Goal: Task Accomplishment & Management: Use online tool/utility

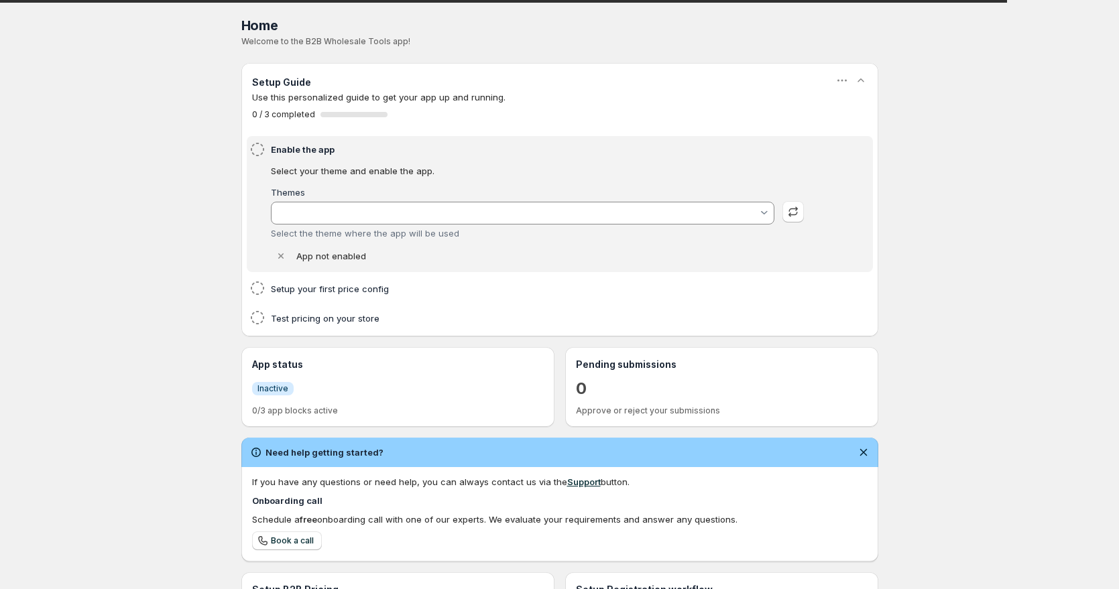
type input "test-data"
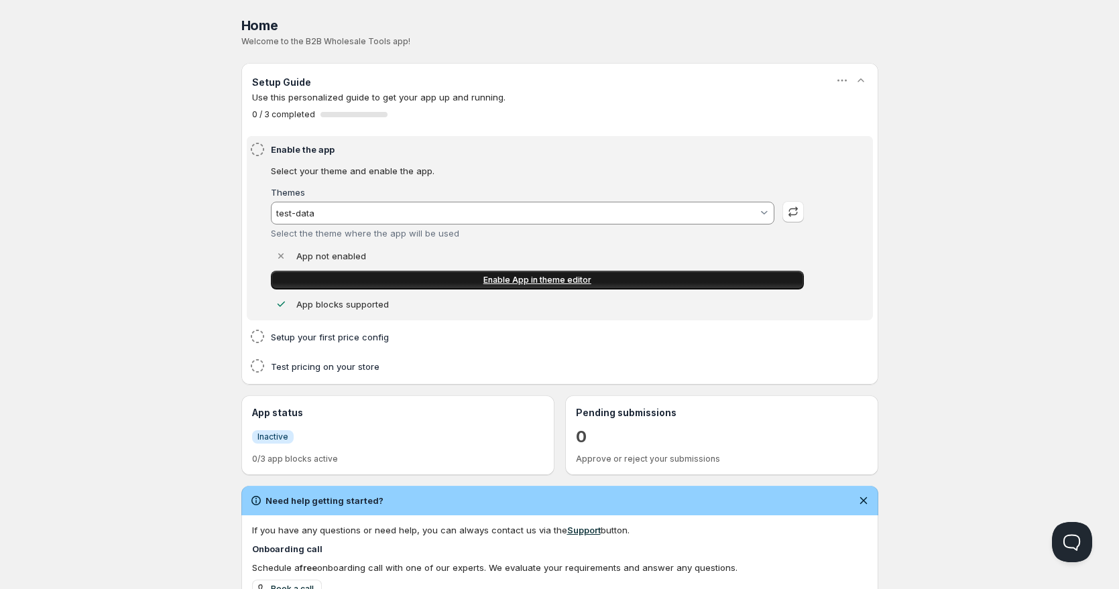
click at [748, 281] on link "Enable App in theme editor" at bounding box center [537, 280] width 533 height 19
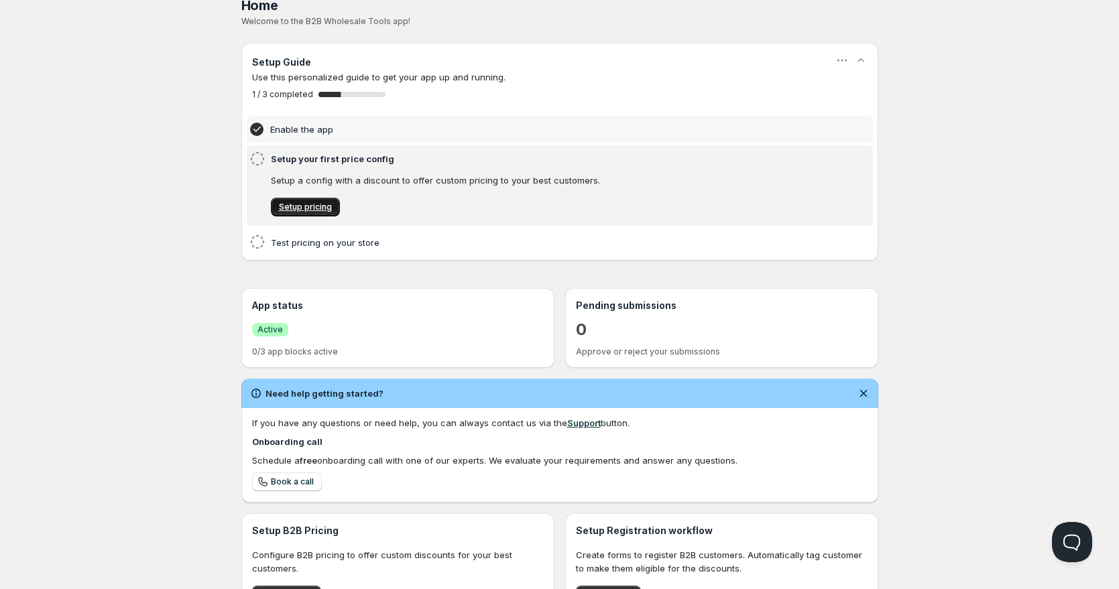
click at [288, 212] on span "Setup pricing" at bounding box center [305, 207] width 53 height 11
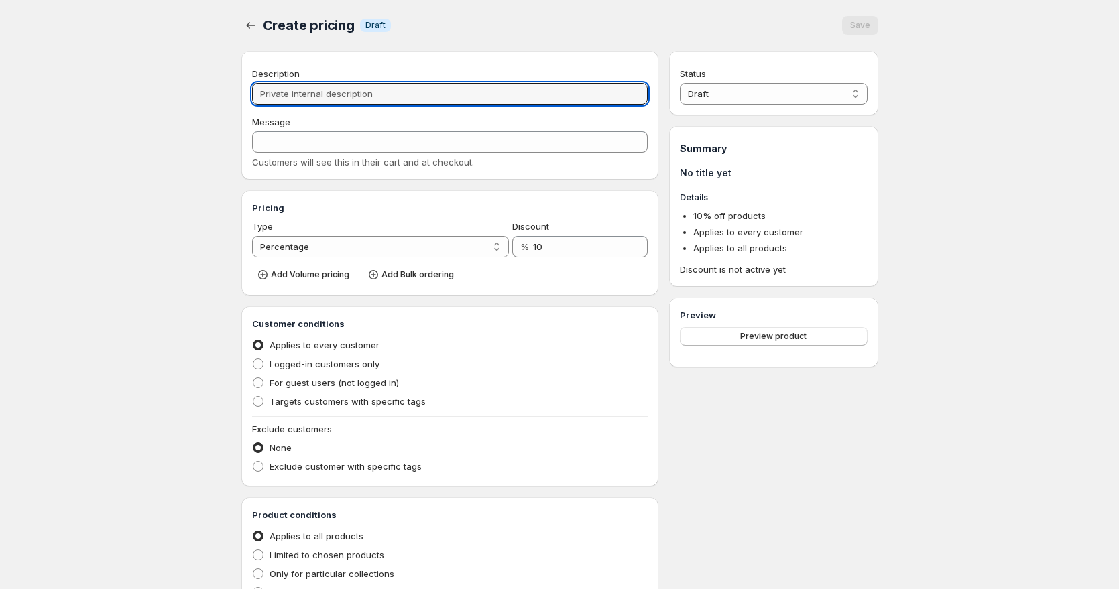
click at [418, 99] on input "Description" at bounding box center [450, 93] width 396 height 21
type input "M"
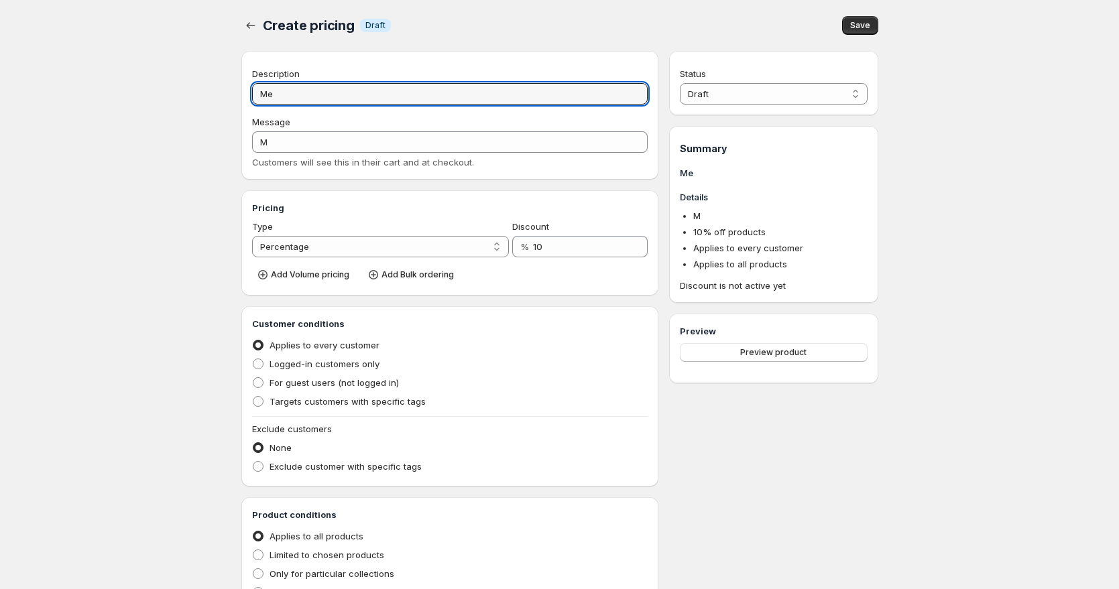
type input "Mem"
type input "MEM"
type input "Membe"
type input "MEMBE"
type input "Members"
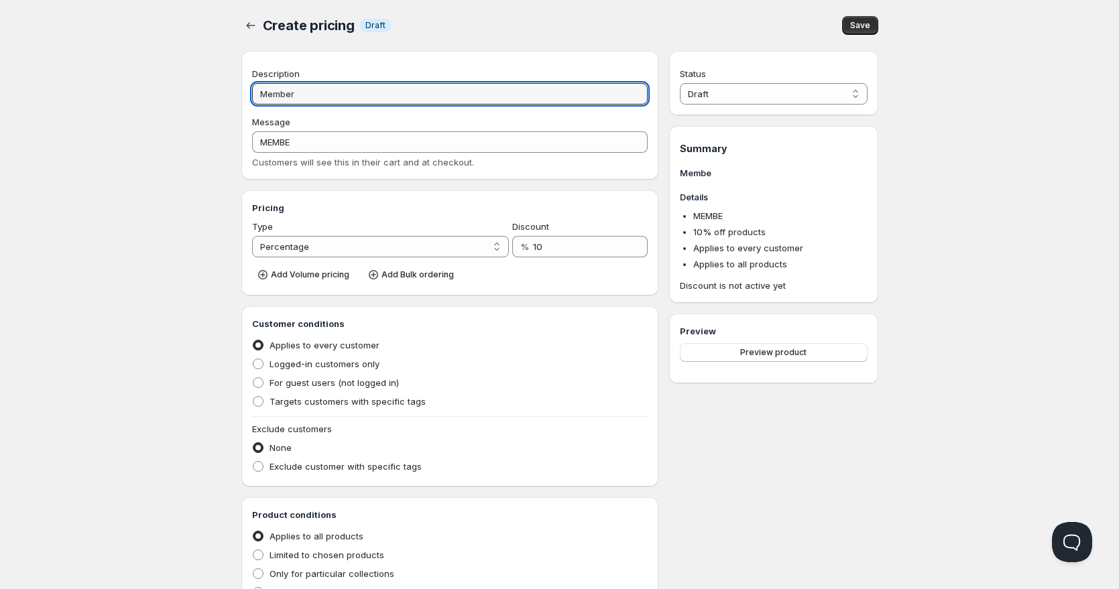
type input "MEMBERS"
type input "Member'"
type input "MEMBER'"
type input "Member's"
type input "MEMBER'S"
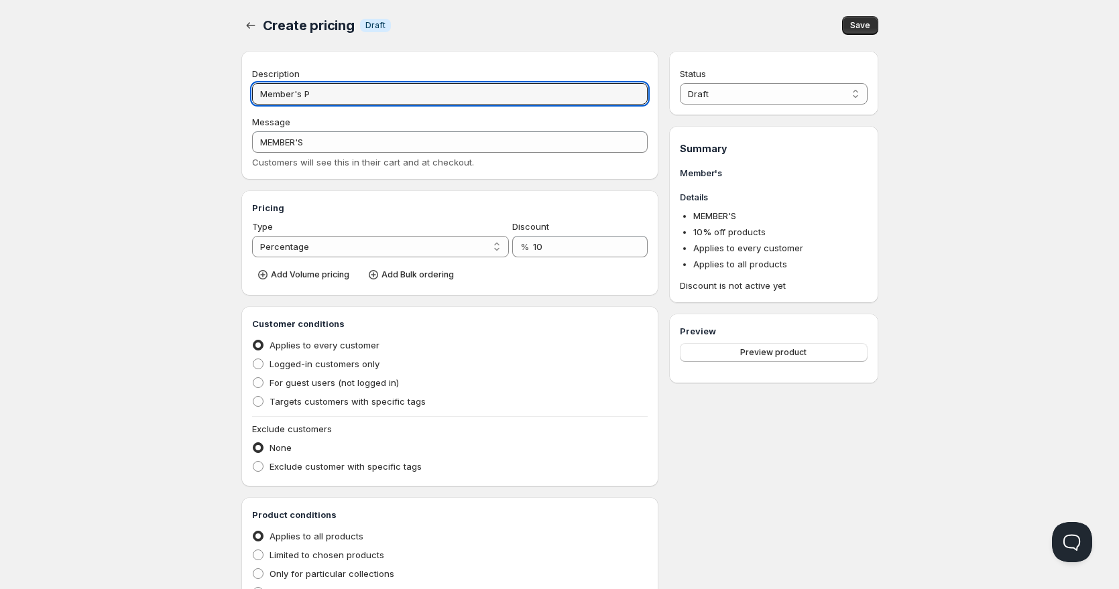
type input "Member's Pr"
type input "MEMBER'S_PR"
type input "Member's Pric"
type input "MEMBER'S_PRIC"
type input "Member's Price"
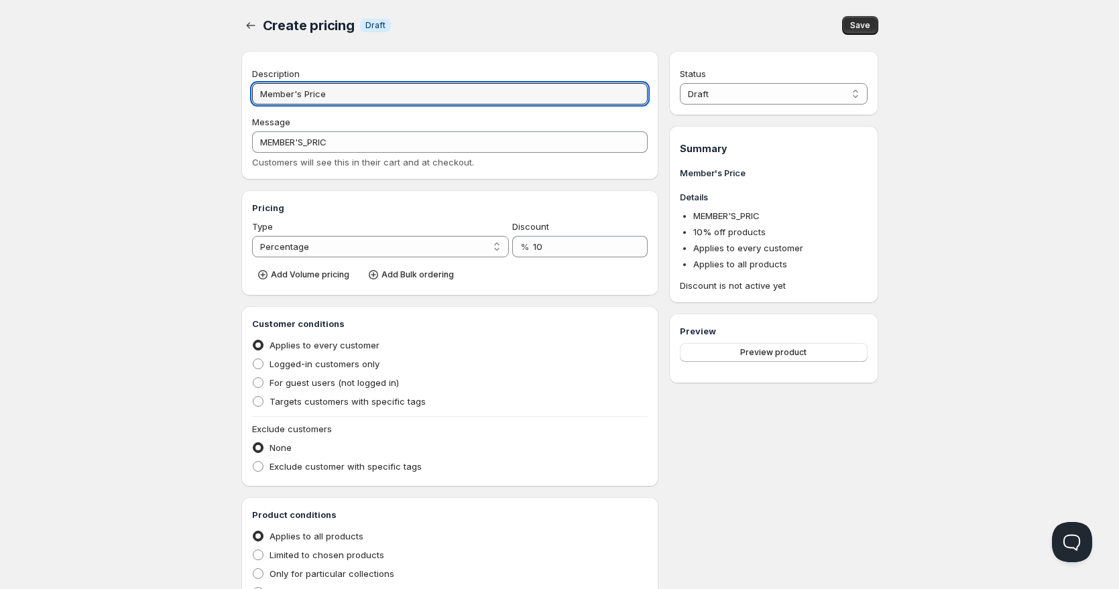
click at [374, 245] on select "Percentage Absolute" at bounding box center [380, 246] width 257 height 21
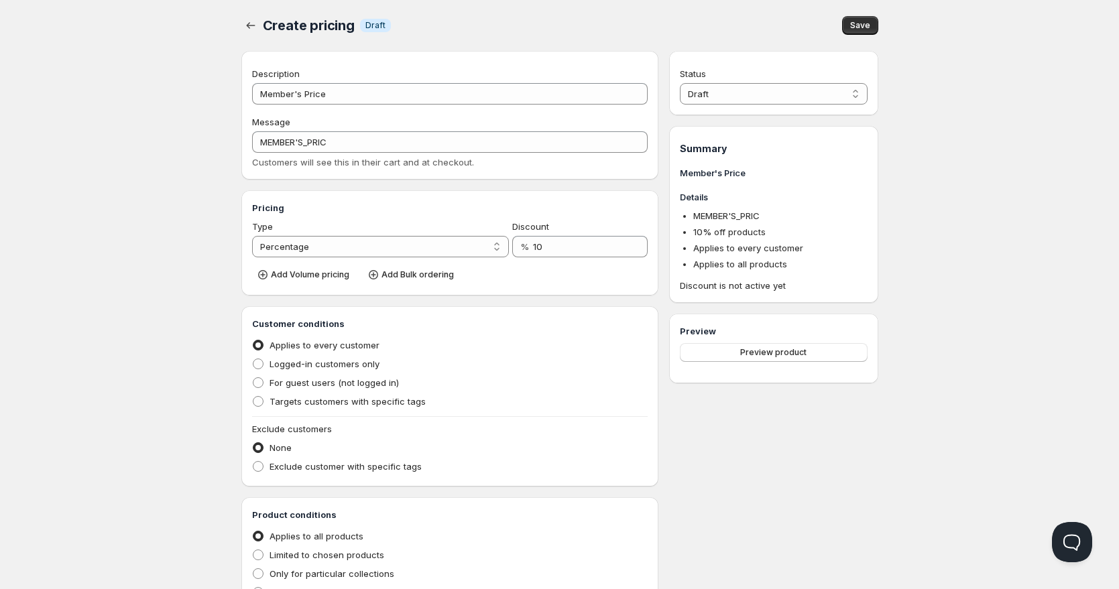
select select "2"
type input "MEMBER'S_PRICE"
click at [382, 274] on span "Add Bulk ordering" at bounding box center [418, 275] width 72 height 11
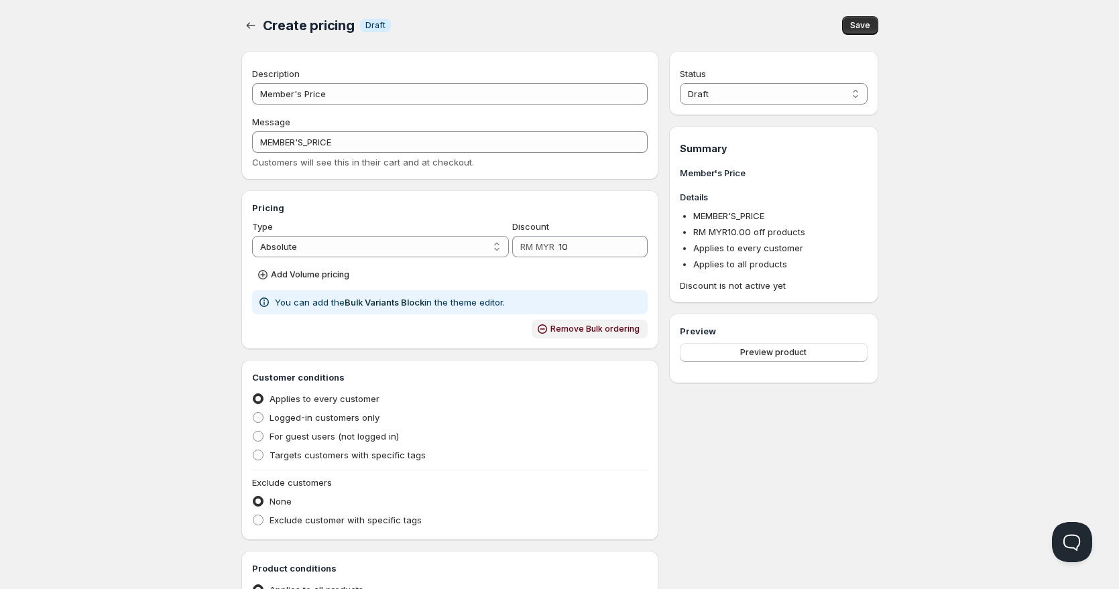
click at [549, 326] on icon "button" at bounding box center [542, 329] width 13 height 13
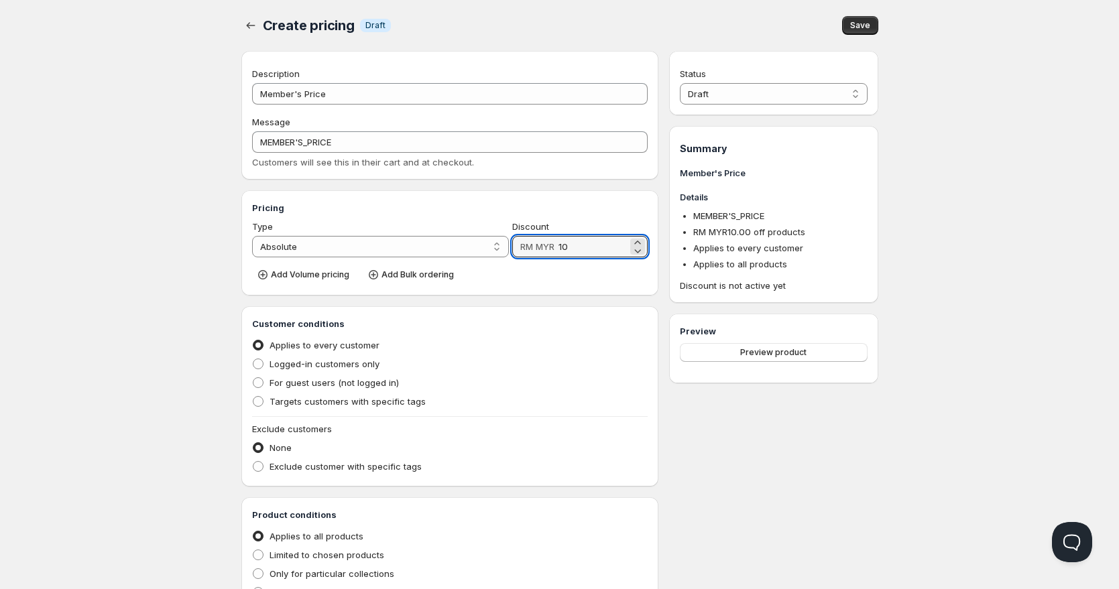
drag, startPoint x: 589, startPoint y: 253, endPoint x: 510, endPoint y: 241, distance: 79.9
click at [510, 241] on div "Type Percentage Absolute Absolute Discount RM MYR 10" at bounding box center [450, 239] width 396 height 38
click at [293, 367] on span "Logged-in customers only" at bounding box center [325, 364] width 110 height 11
click at [253, 359] on input "Logged-in customers only" at bounding box center [253, 359] width 1 height 1
radio input "true"
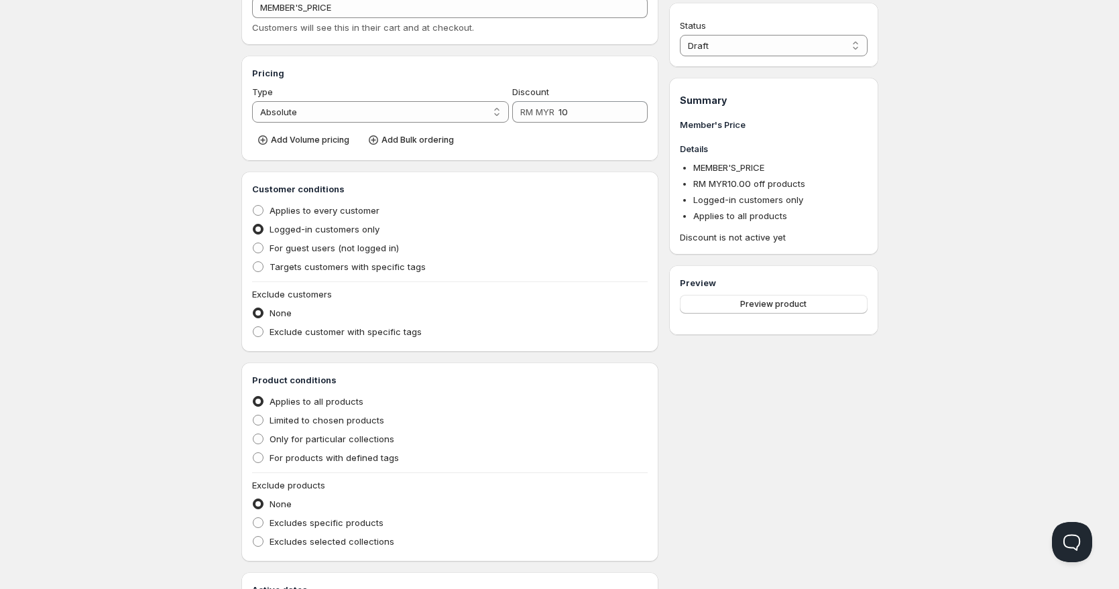
scroll to position [143, 0]
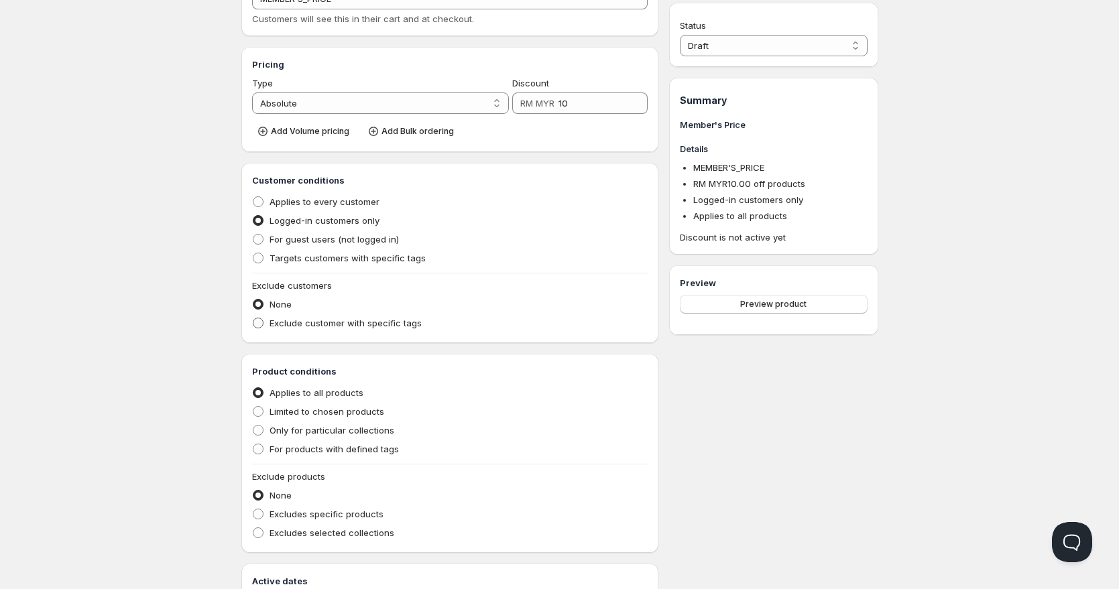
click at [328, 324] on span "Exclude customer with specific tags" at bounding box center [346, 323] width 152 height 11
click at [253, 319] on input "Exclude customer with specific tags" at bounding box center [253, 318] width 1 height 1
radio input "true"
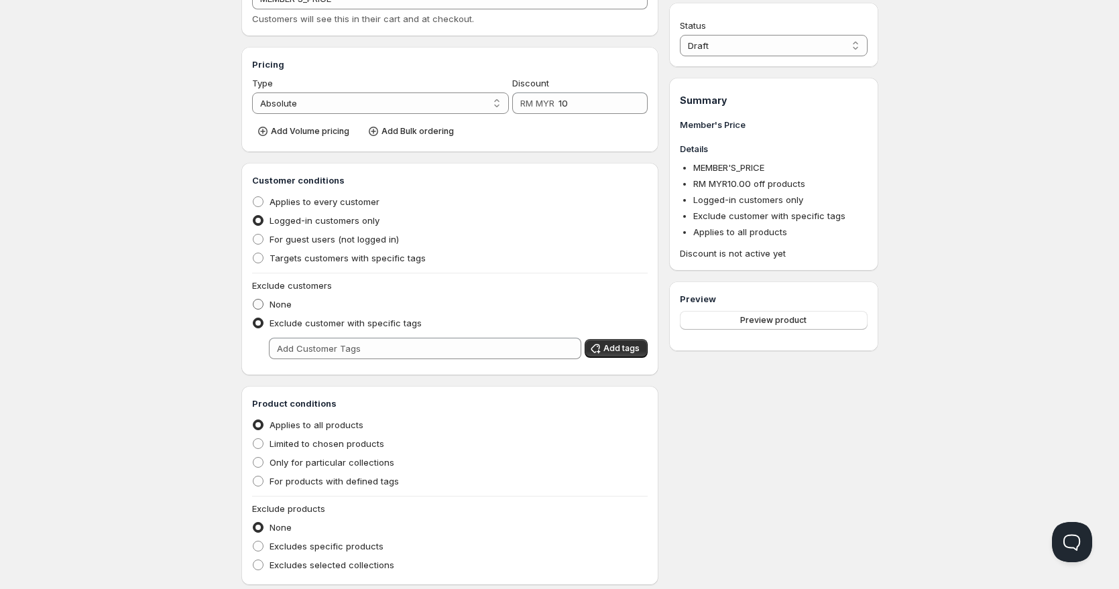
click at [277, 303] on span "None" at bounding box center [281, 304] width 22 height 11
click at [253, 300] on input "None" at bounding box center [253, 299] width 1 height 1
radio input "true"
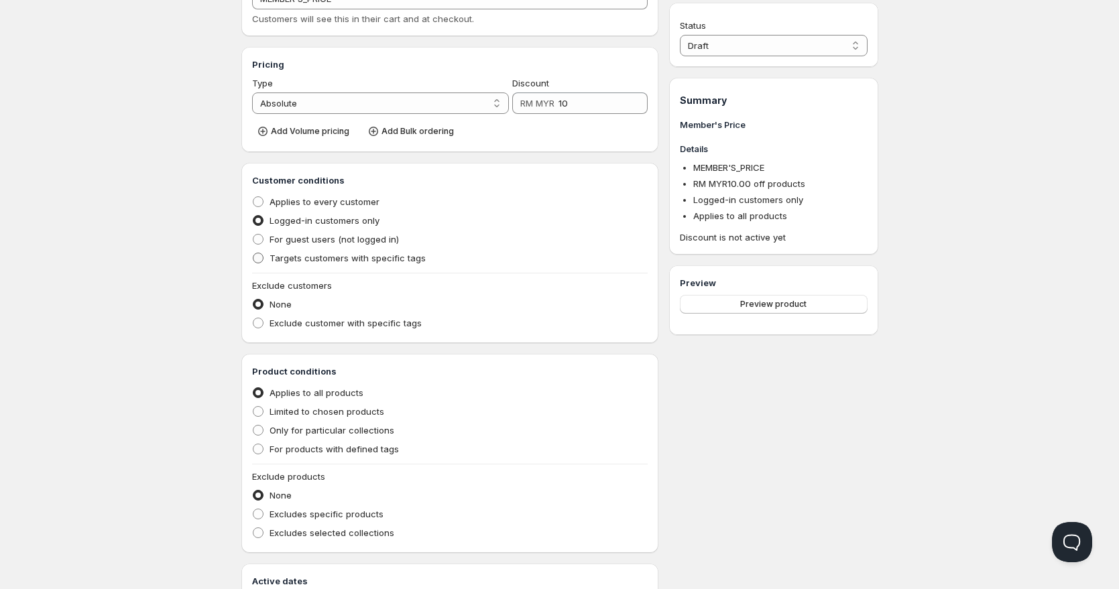
click at [351, 257] on span "Targets customers with specific tags" at bounding box center [348, 258] width 156 height 11
click at [253, 253] on input "Targets customers with specific tags" at bounding box center [253, 253] width 1 height 1
radio input "true"
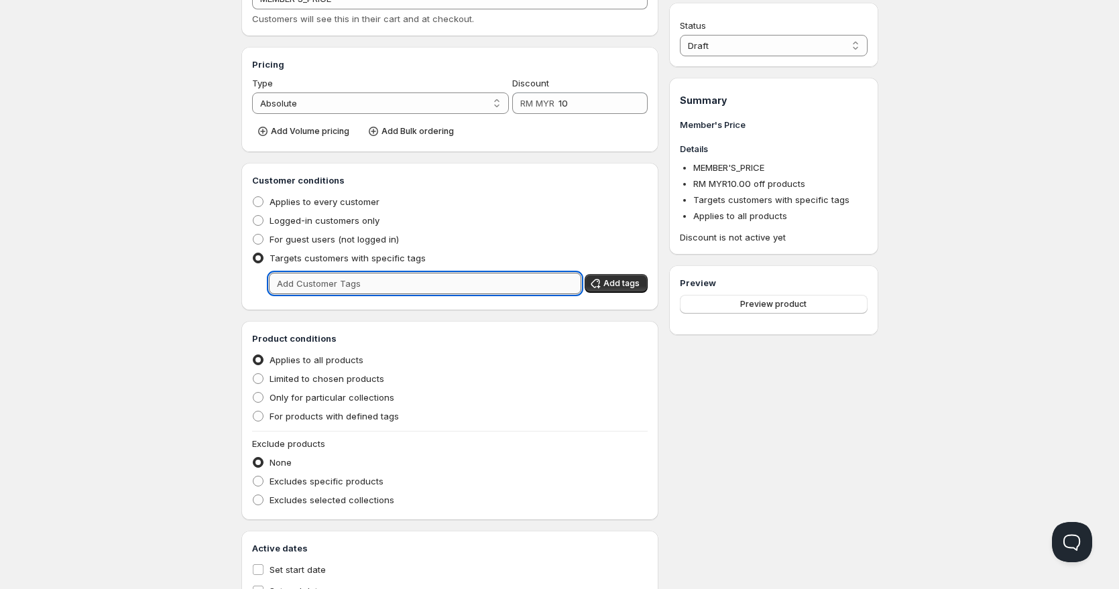
click at [365, 283] on input "text" at bounding box center [425, 283] width 313 height 21
type input "Member"
click at [194, 316] on div "Home Pricing Price lists Forms Submissions Settings Features Plans Create prici…" at bounding box center [559, 251] width 1119 height 789
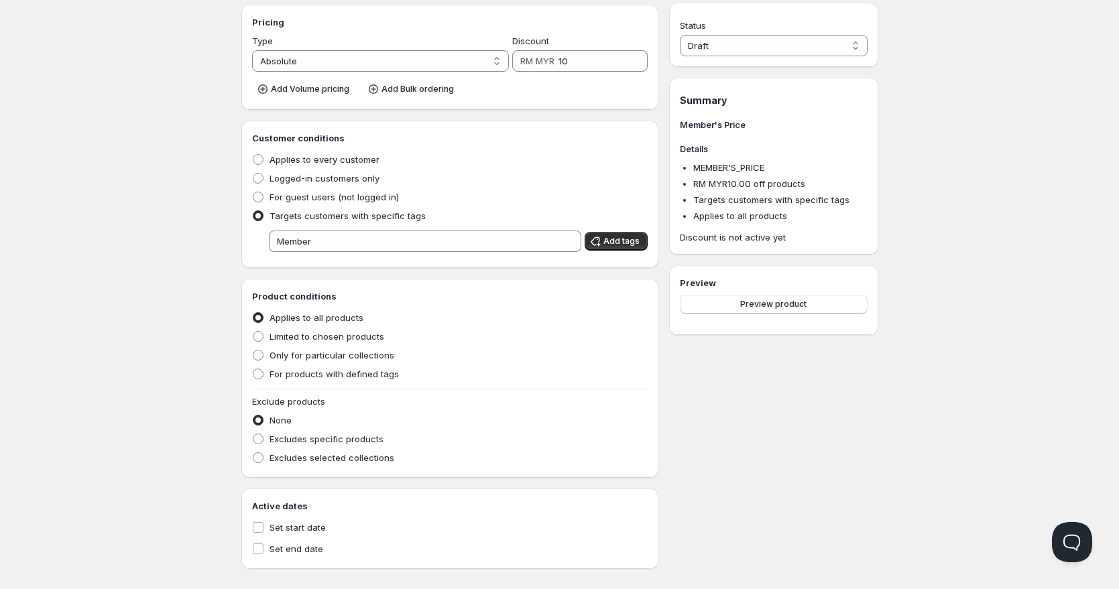
scroll to position [187, 0]
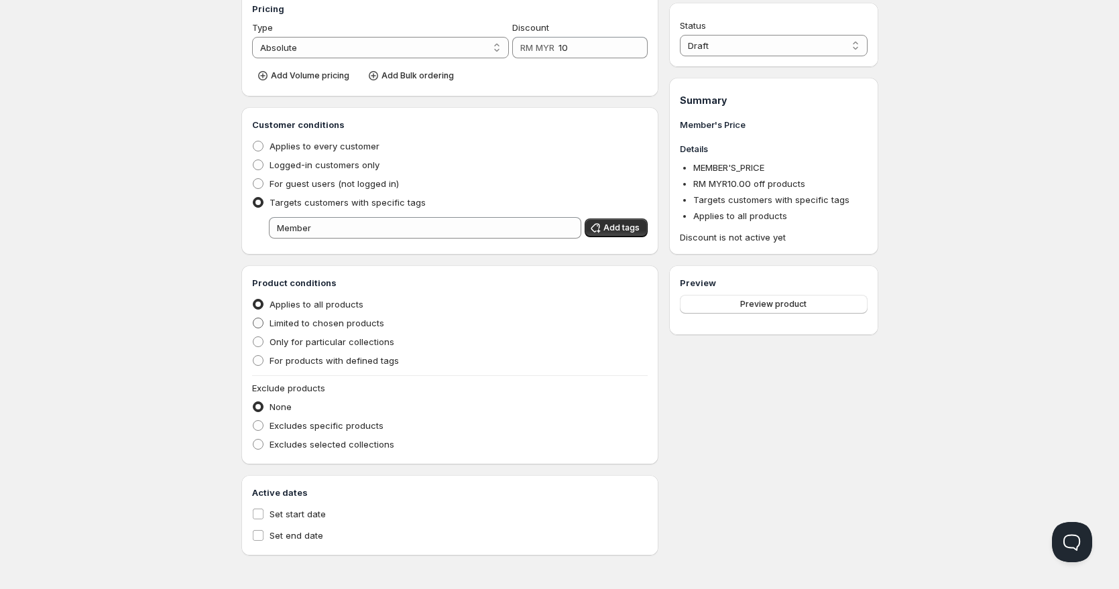
click at [337, 319] on span "Limited to chosen products" at bounding box center [327, 323] width 115 height 11
click at [253, 319] on input "Limited to chosen products" at bounding box center [253, 318] width 1 height 1
radio input "true"
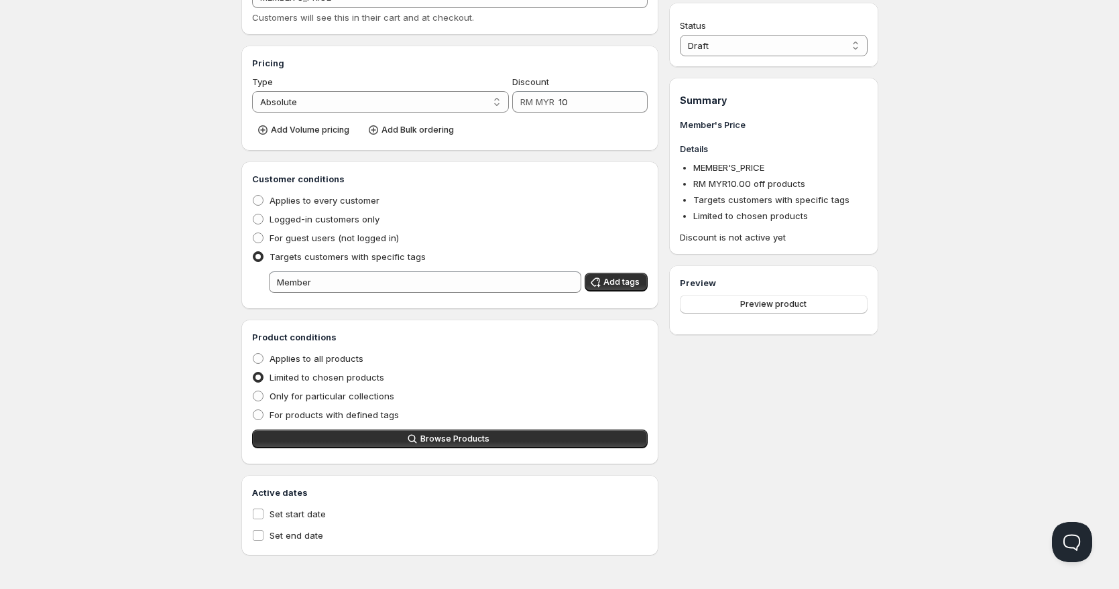
scroll to position [0, 0]
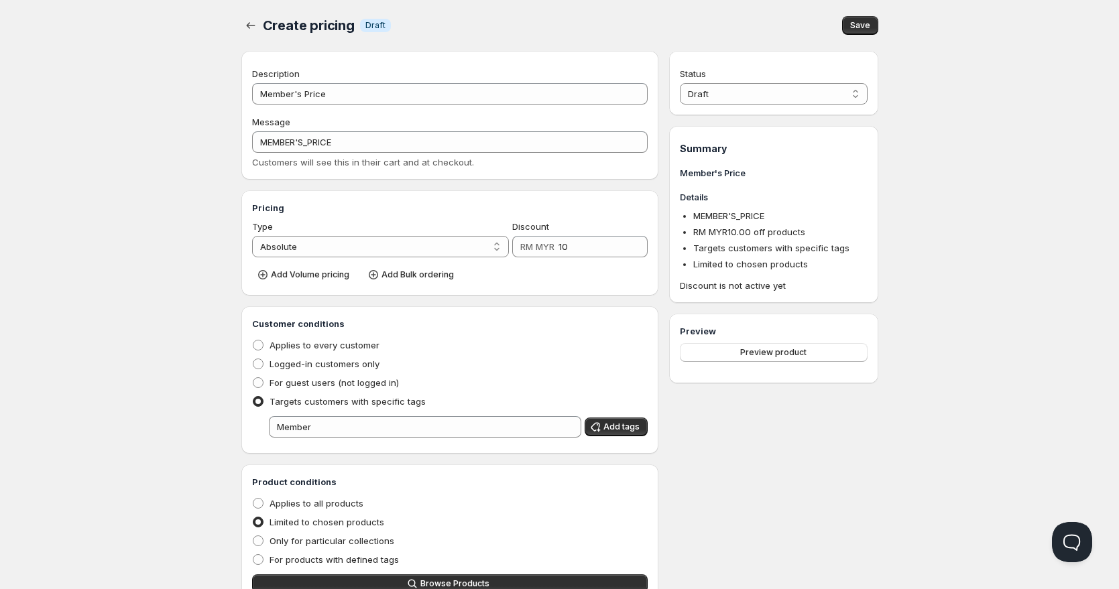
select select "1"
radio input "true"
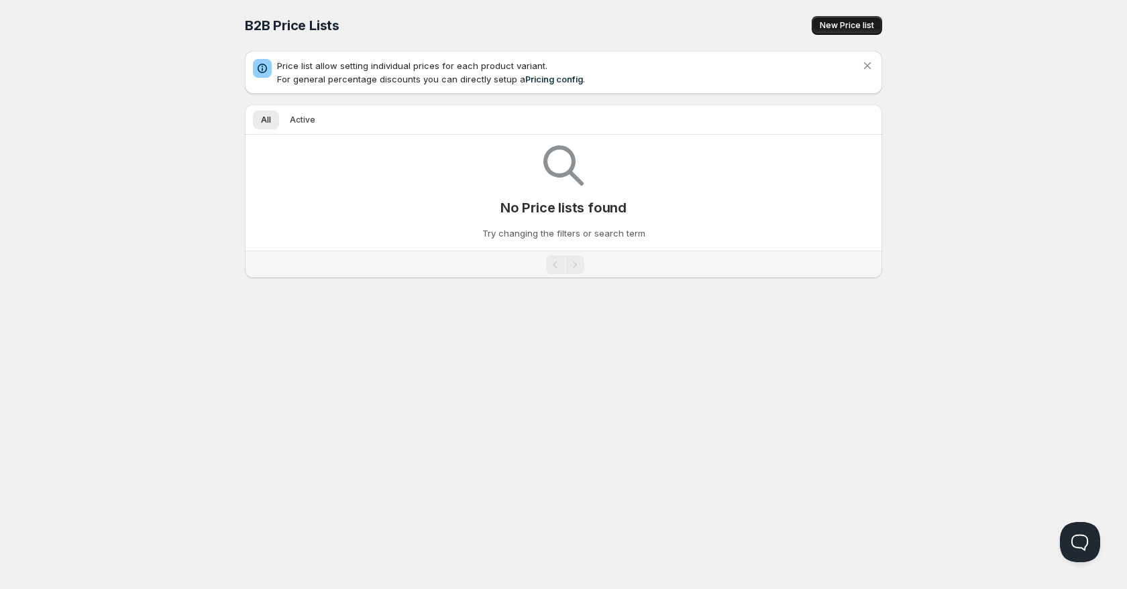
click at [846, 23] on span "New Price list" at bounding box center [846, 25] width 54 height 11
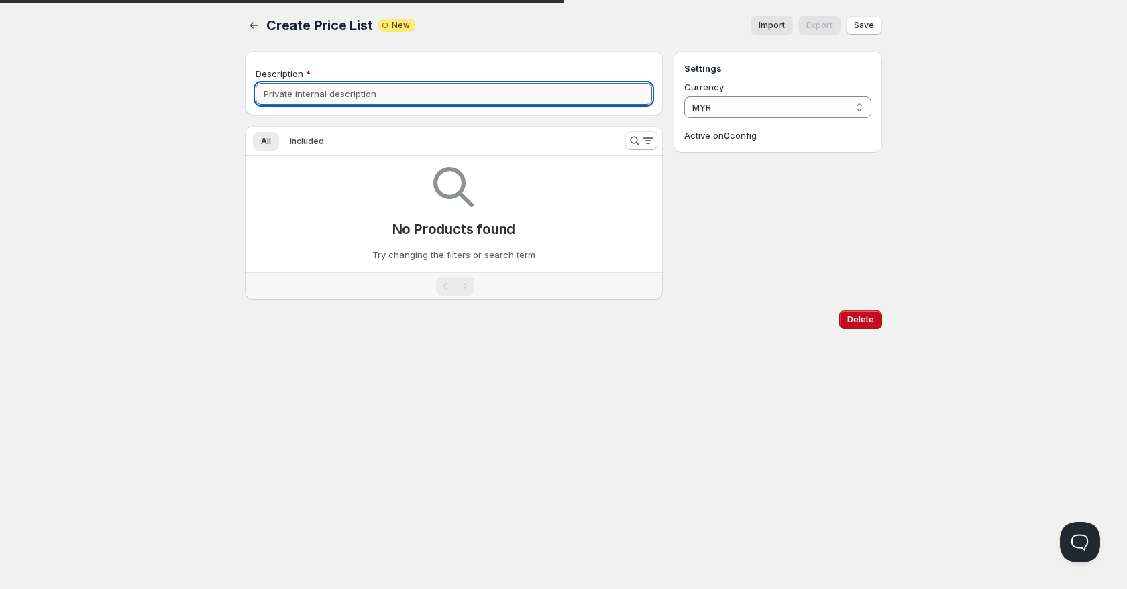
click at [469, 92] on input "Description" at bounding box center [453, 93] width 396 height 21
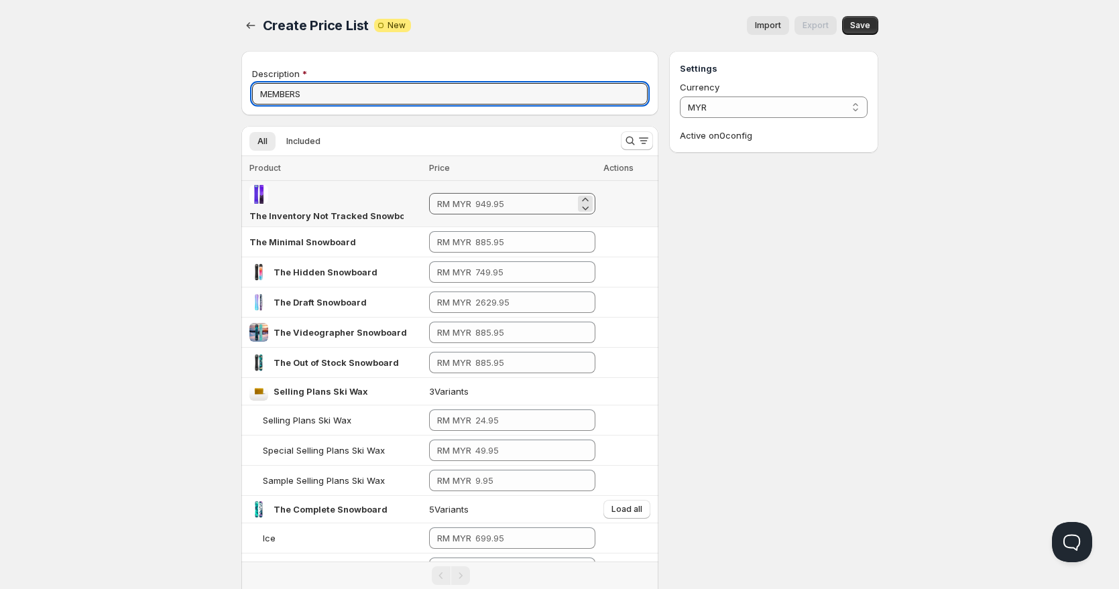
type input "MEMBERS"
click at [489, 207] on input "number" at bounding box center [525, 203] width 100 height 21
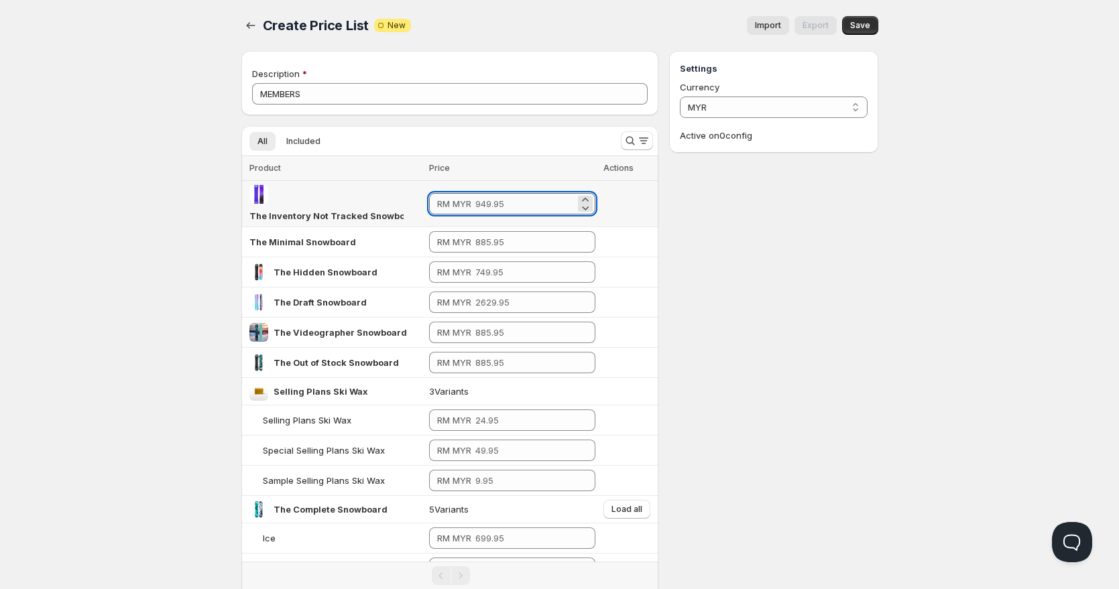
click at [549, 204] on input "number" at bounding box center [525, 203] width 100 height 21
click at [740, 102] on select "MYR" at bounding box center [773, 107] width 187 height 21
click at [312, 145] on span "Included" at bounding box center [303, 141] width 34 height 11
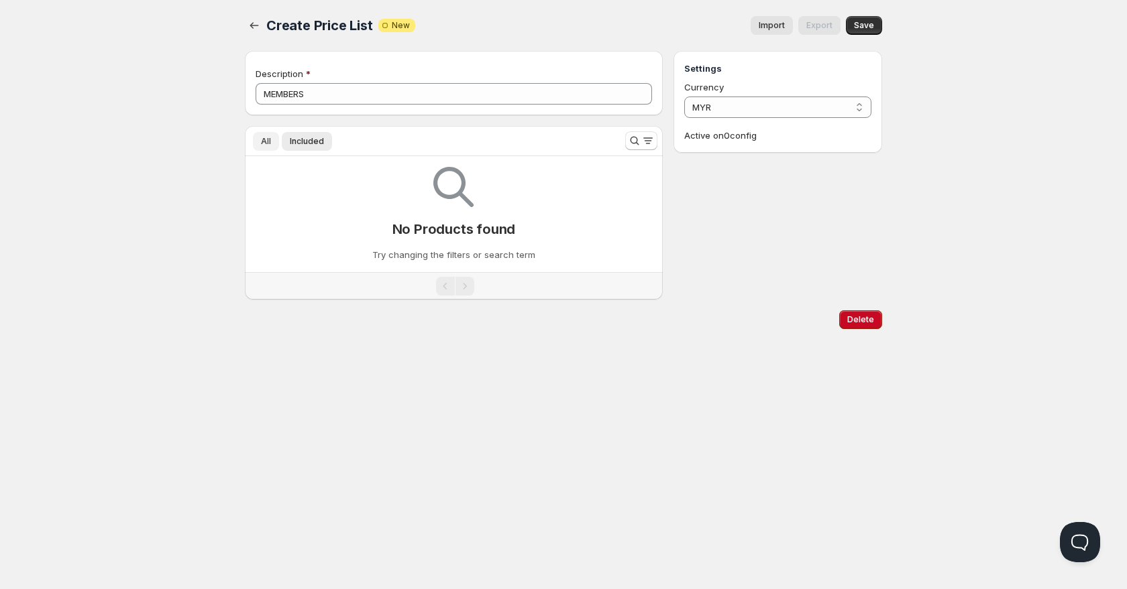
click at [264, 142] on span "All" at bounding box center [266, 141] width 10 height 11
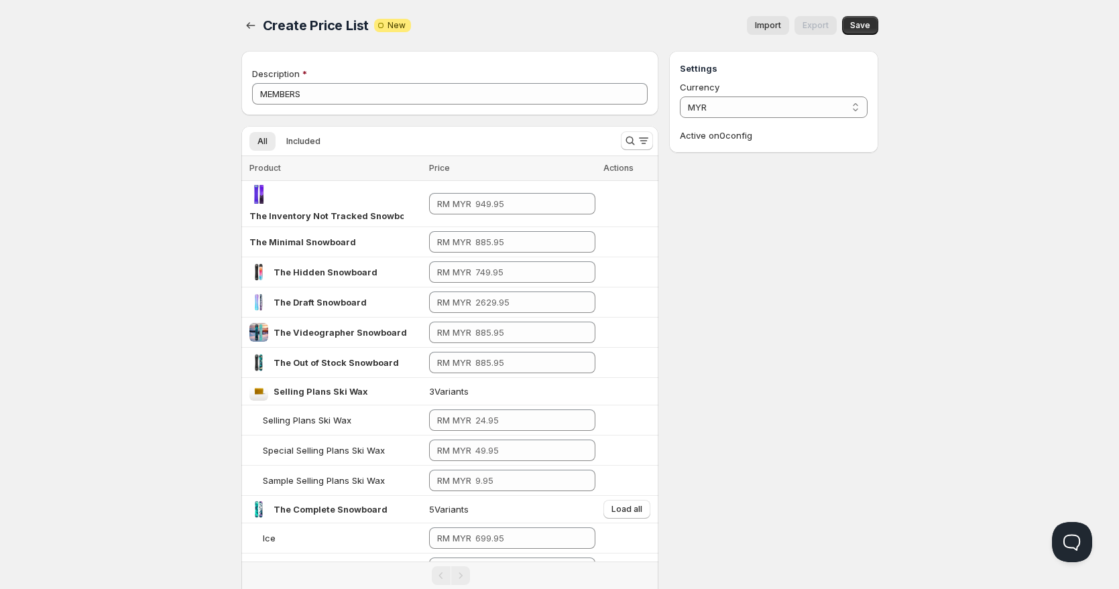
click at [333, 119] on div "Description MEMBERS All Included More views All Included More views Loading pro…" at bounding box center [450, 543] width 418 height 984
click at [304, 144] on span "Included" at bounding box center [303, 141] width 34 height 11
click at [256, 141] on button "All" at bounding box center [262, 141] width 26 height 19
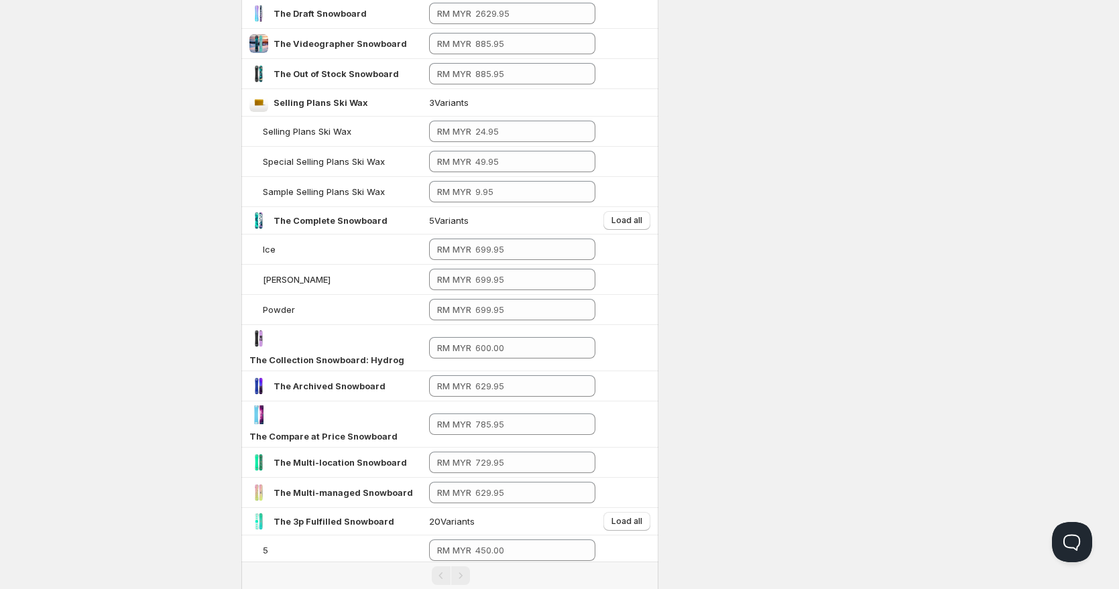
scroll to position [404, 0]
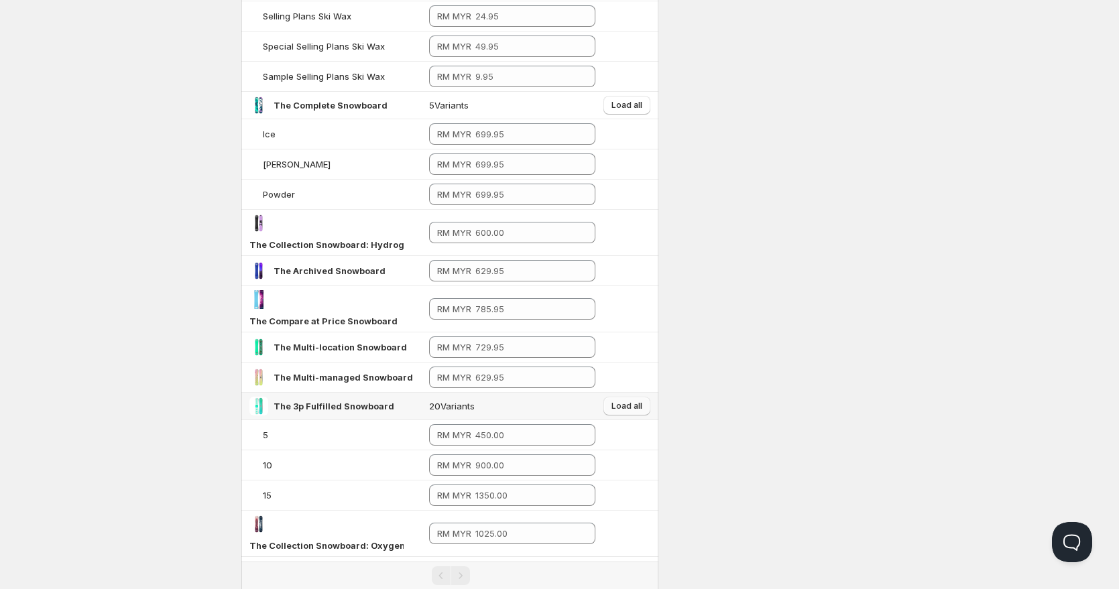
click at [635, 397] on button "Load all" at bounding box center [626, 406] width 47 height 19
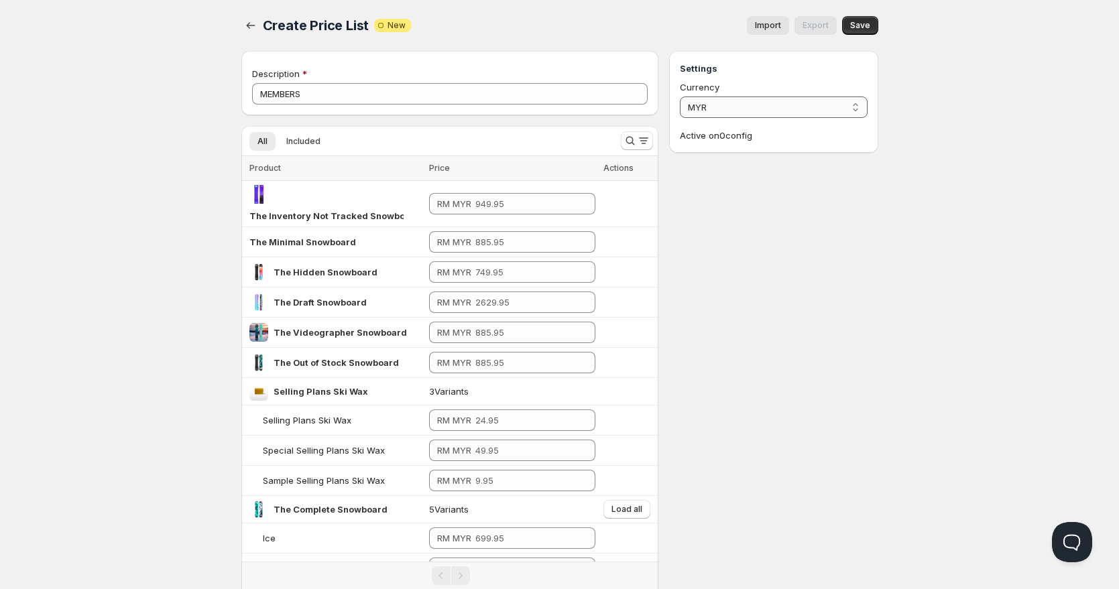
click at [746, 110] on select "MYR" at bounding box center [773, 107] width 187 height 21
click at [524, 196] on input "number" at bounding box center [525, 203] width 100 height 21
click at [539, 211] on input "number" at bounding box center [525, 203] width 100 height 21
click at [589, 211] on icon at bounding box center [585, 207] width 13 height 13
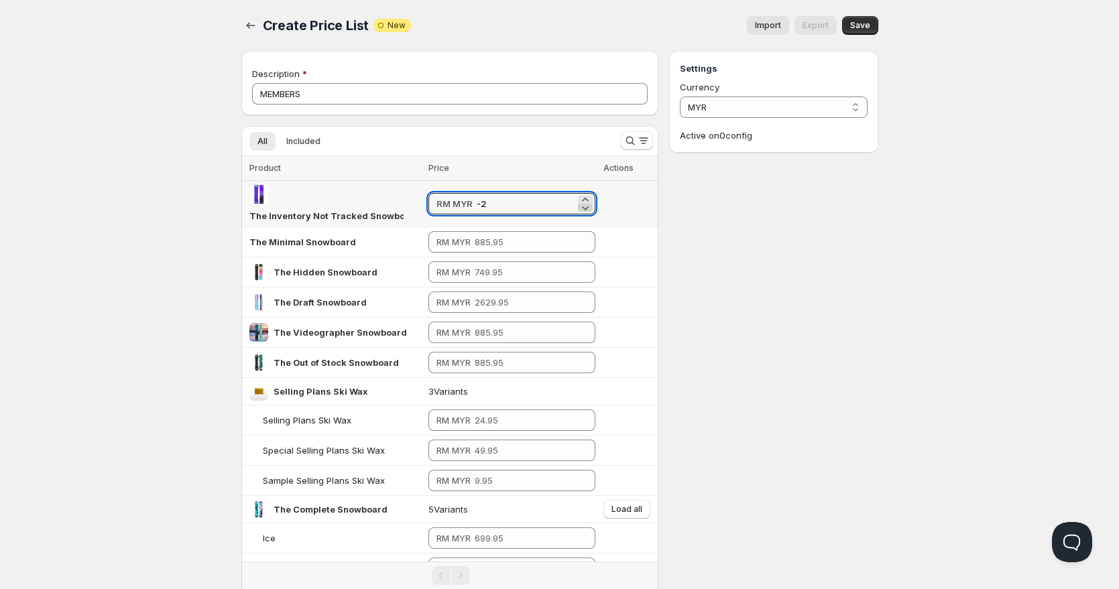
click at [589, 211] on icon at bounding box center [585, 207] width 13 height 13
type input "-4"
click at [293, 146] on span "Included" at bounding box center [303, 141] width 34 height 11
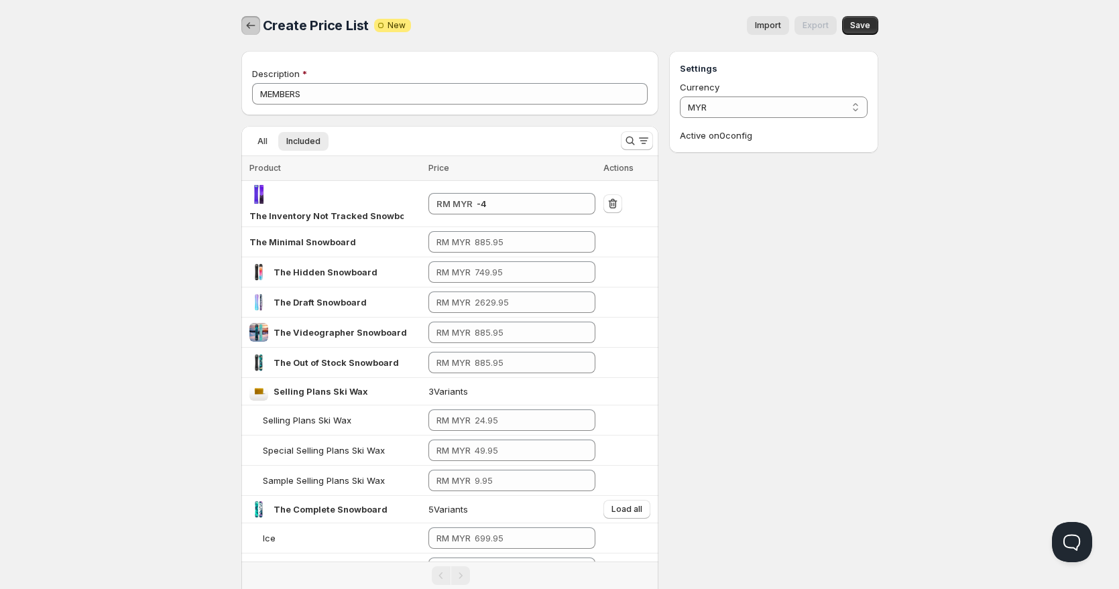
click at [243, 25] on button "button" at bounding box center [250, 25] width 19 height 19
